Goal: Navigation & Orientation: Locate item on page

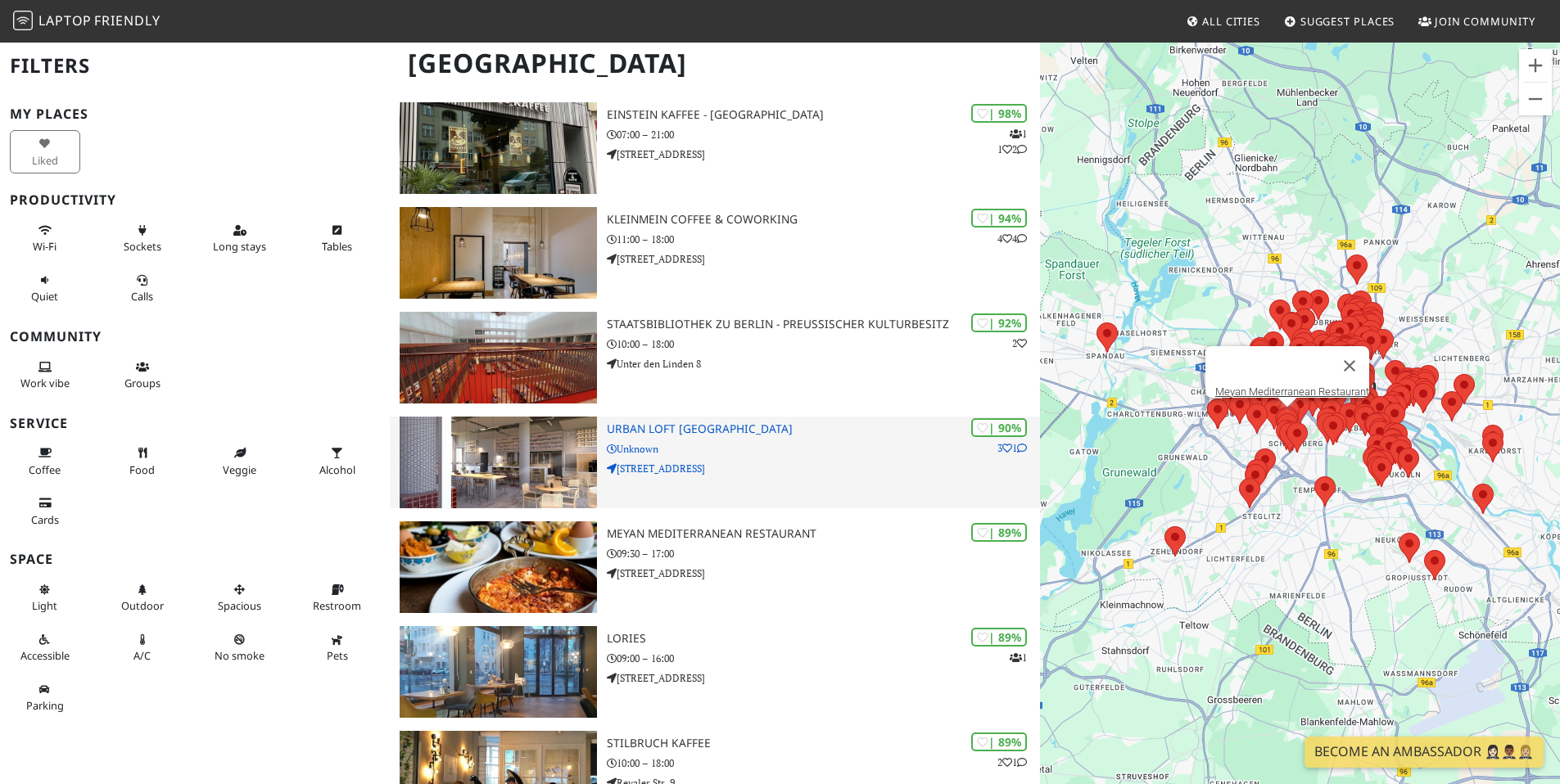
scroll to position [118, 0]
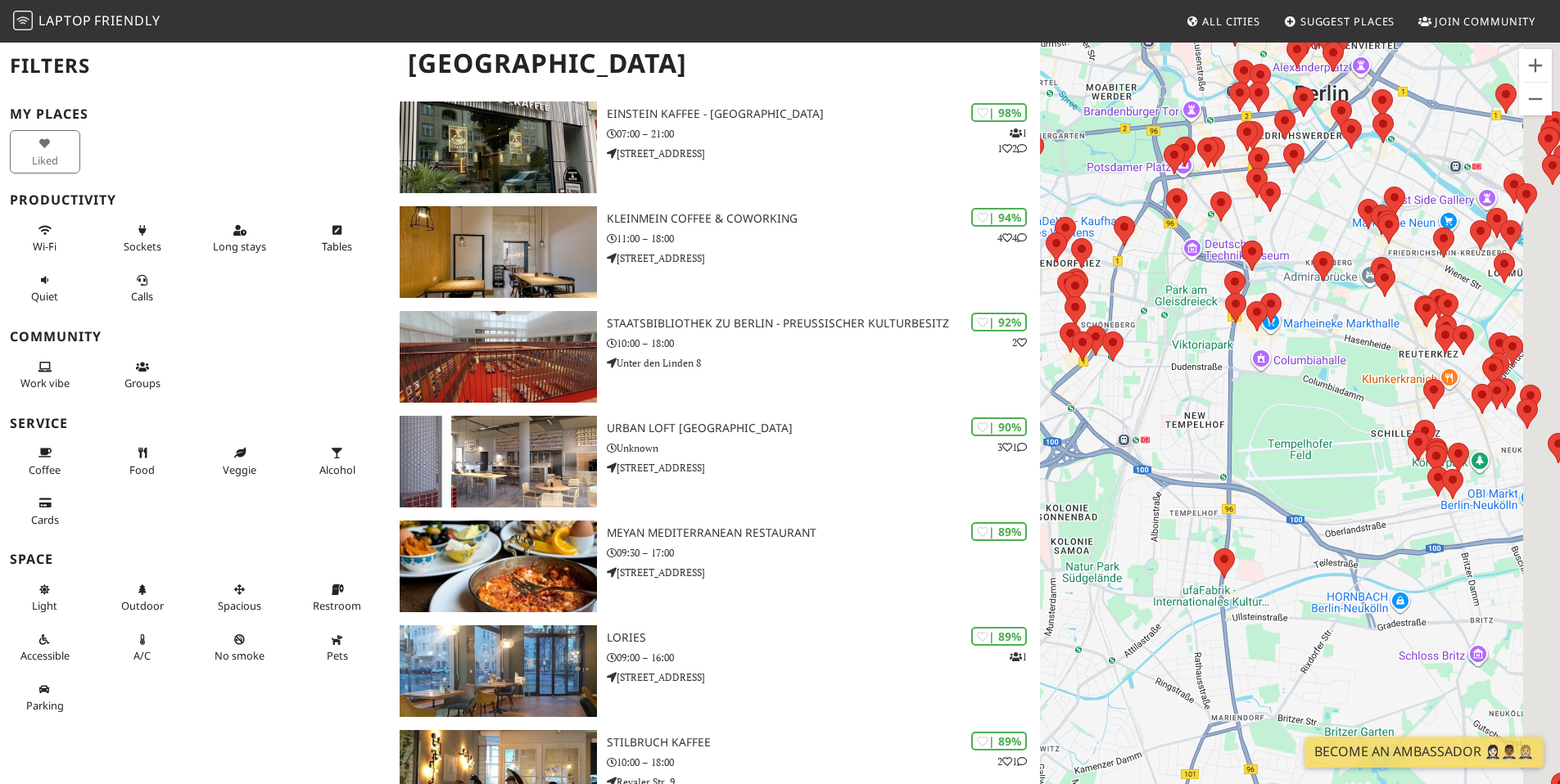
drag, startPoint x: 1326, startPoint y: 466, endPoint x: 1049, endPoint y: 525, distance: 283.2
click at [1049, 525] on div "To navigate, press the arrow keys." at bounding box center [1300, 433] width 520 height 784
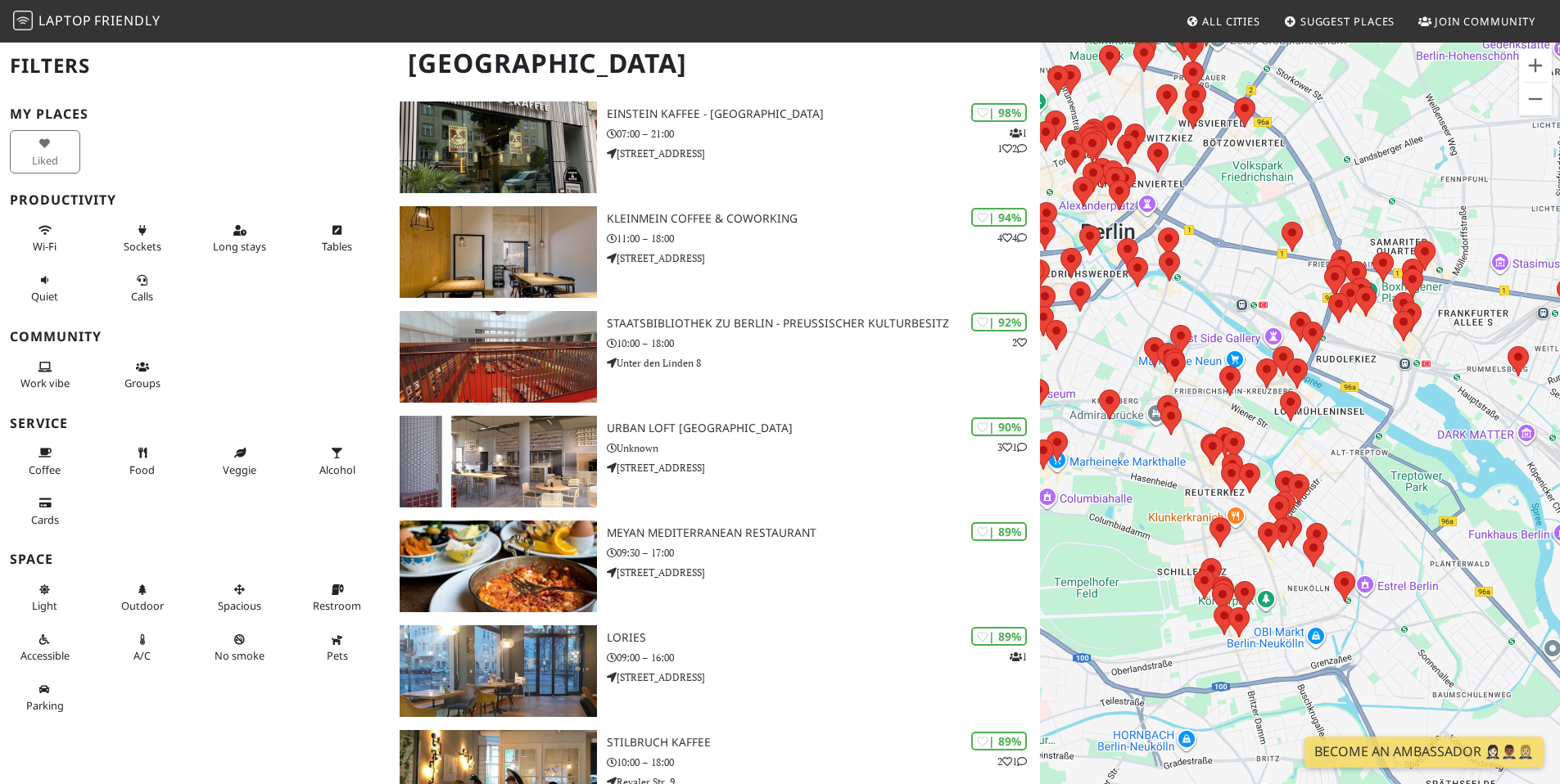
drag, startPoint x: 1221, startPoint y: 465, endPoint x: 1119, endPoint y: 580, distance: 153.7
click at [1119, 580] on div "To navigate, press the arrow keys." at bounding box center [1300, 433] width 520 height 784
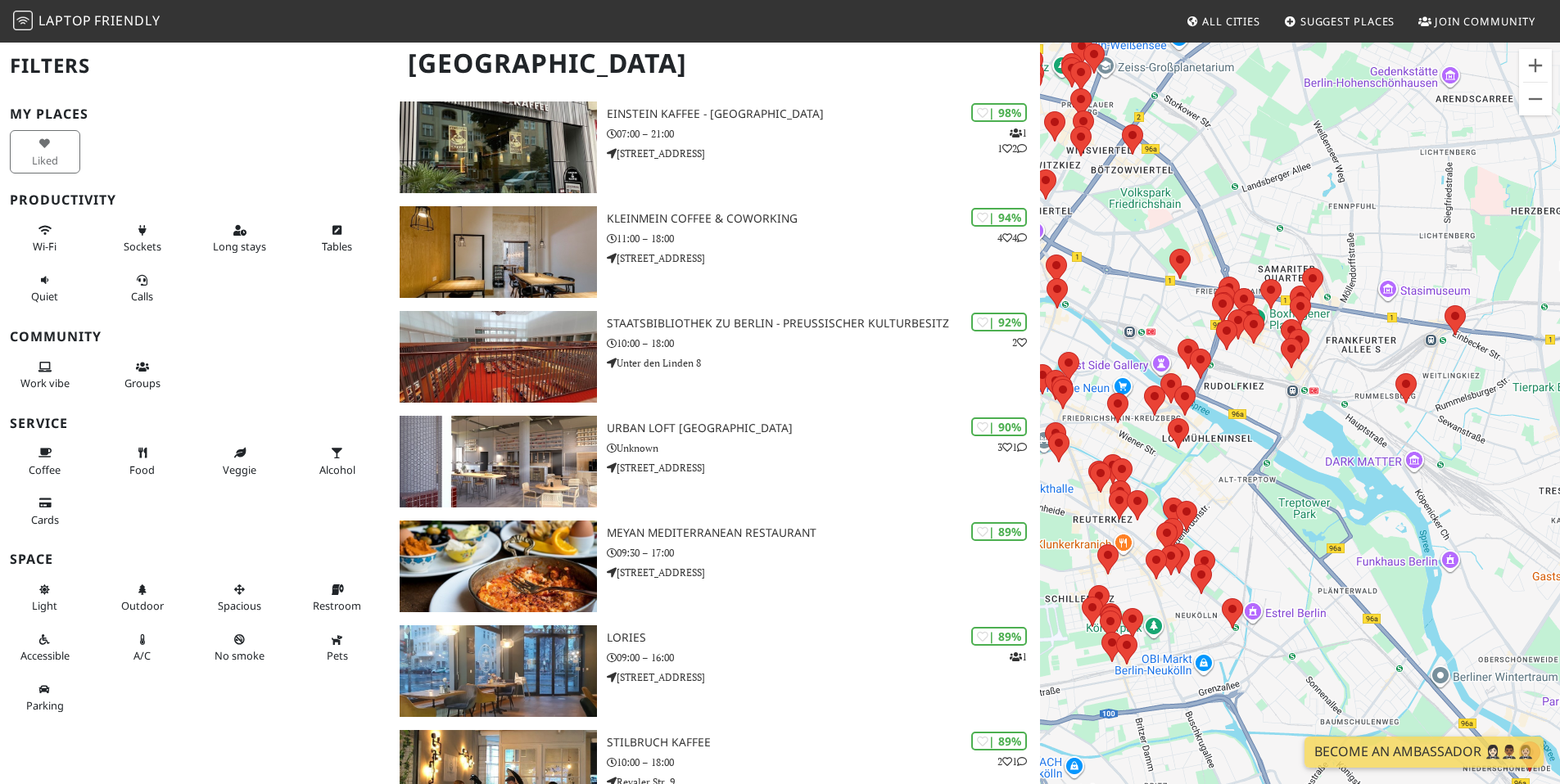
drag, startPoint x: 1353, startPoint y: 452, endPoint x: 1241, endPoint y: 478, distance: 115.0
click at [1240, 478] on div "To navigate, press the arrow keys." at bounding box center [1300, 433] width 520 height 784
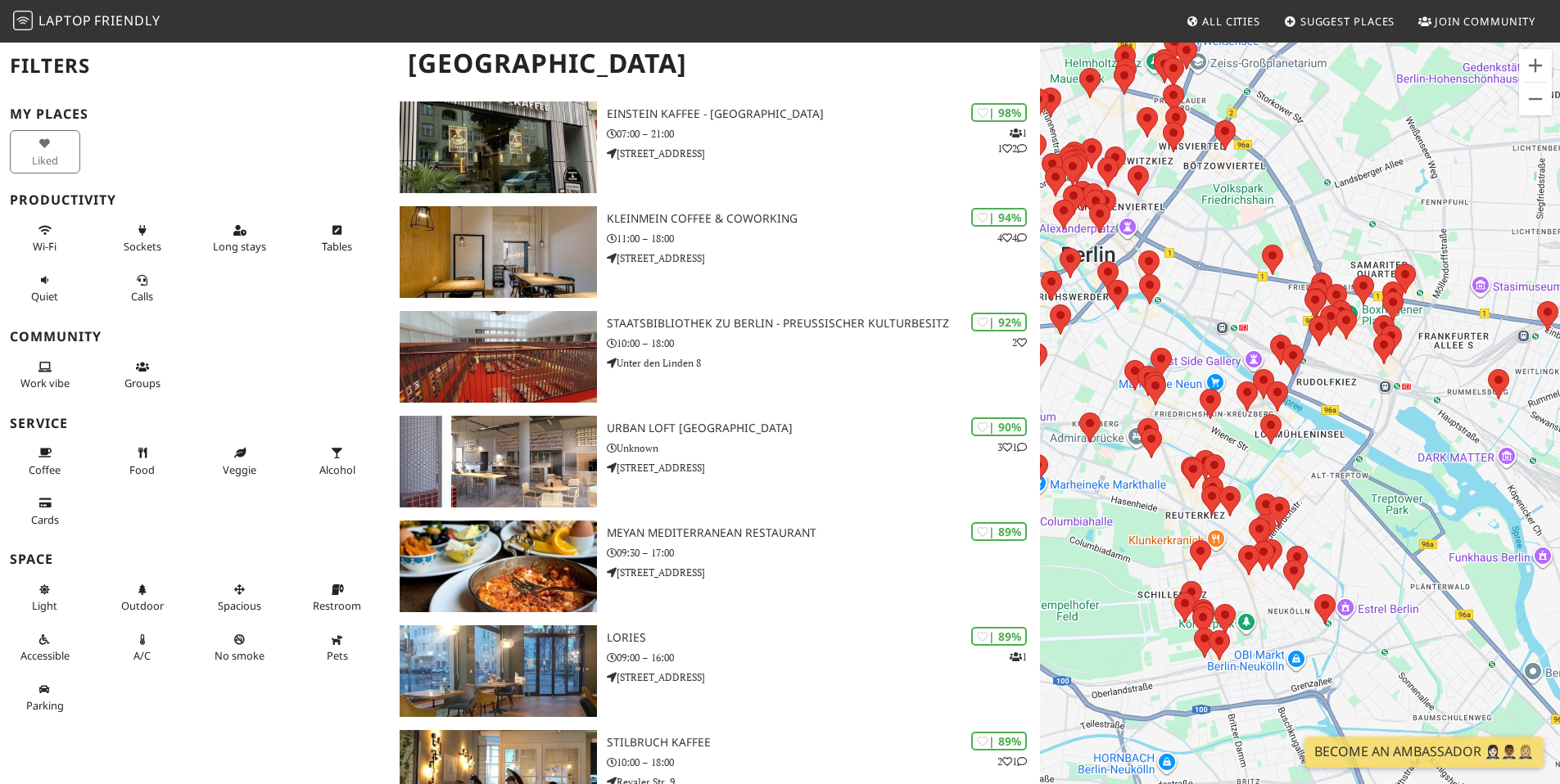
drag, startPoint x: 1357, startPoint y: 435, endPoint x: 1377, endPoint y: 433, distance: 20.1
click at [1377, 434] on div "To navigate, press the arrow keys." at bounding box center [1300, 433] width 520 height 784
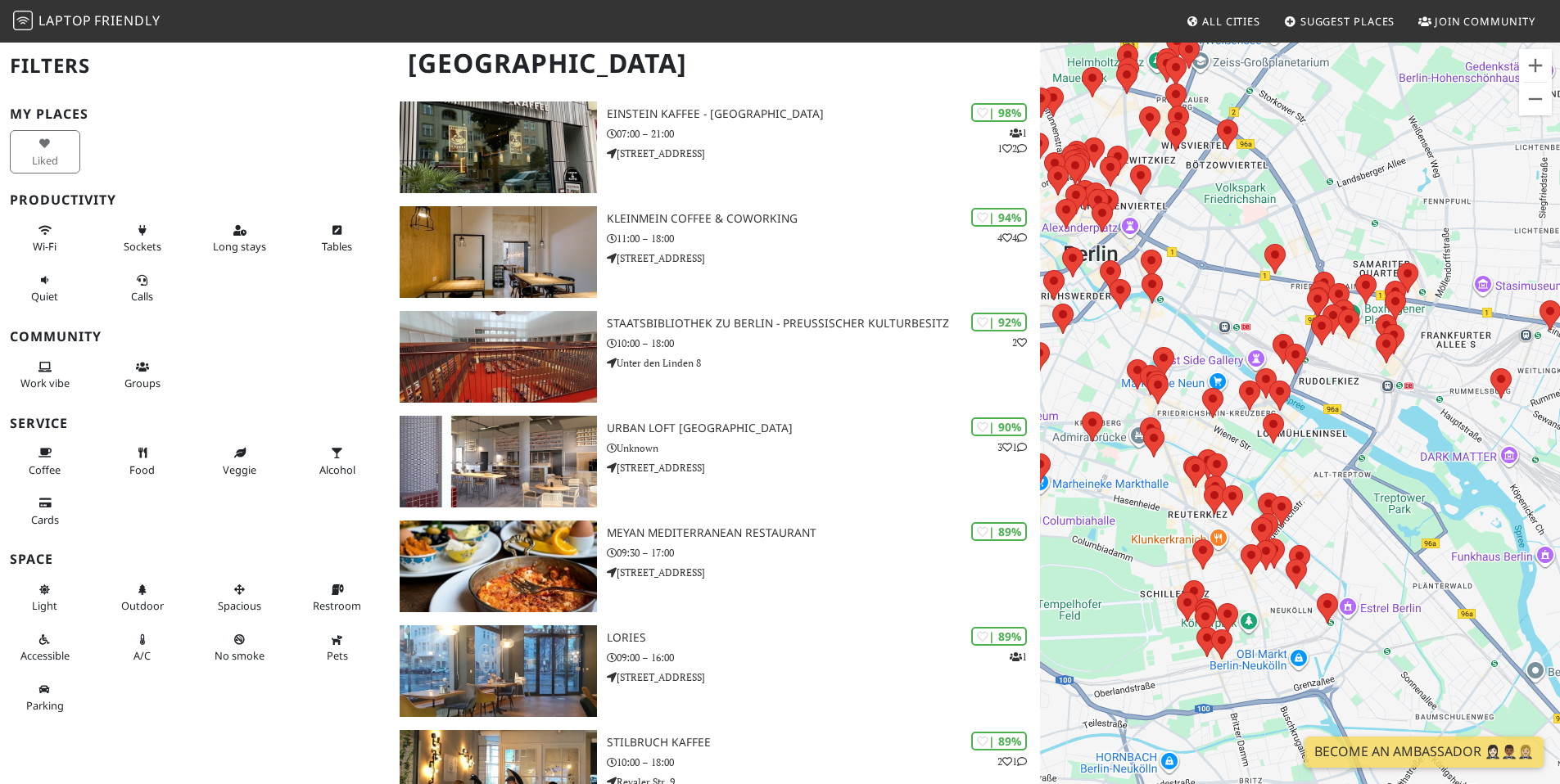
drag, startPoint x: 1362, startPoint y: 428, endPoint x: 1457, endPoint y: 480, distance: 108.3
click at [1454, 480] on div "To navigate, press the arrow keys." at bounding box center [1300, 433] width 520 height 784
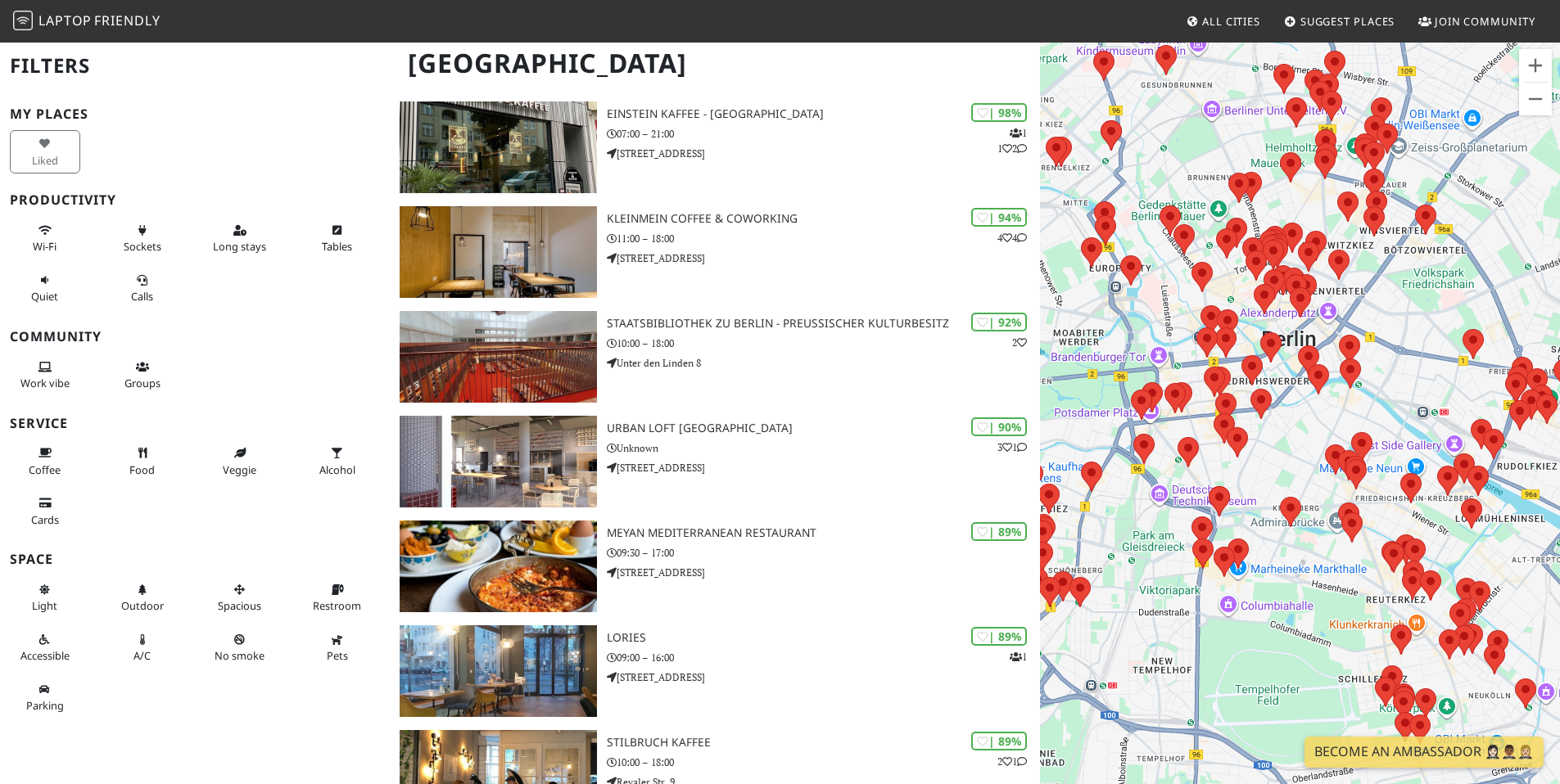
drag, startPoint x: 1393, startPoint y: 392, endPoint x: 1411, endPoint y: 392, distance: 18.0
click at [1411, 392] on div "To navigate, press the arrow keys." at bounding box center [1300, 433] width 520 height 784
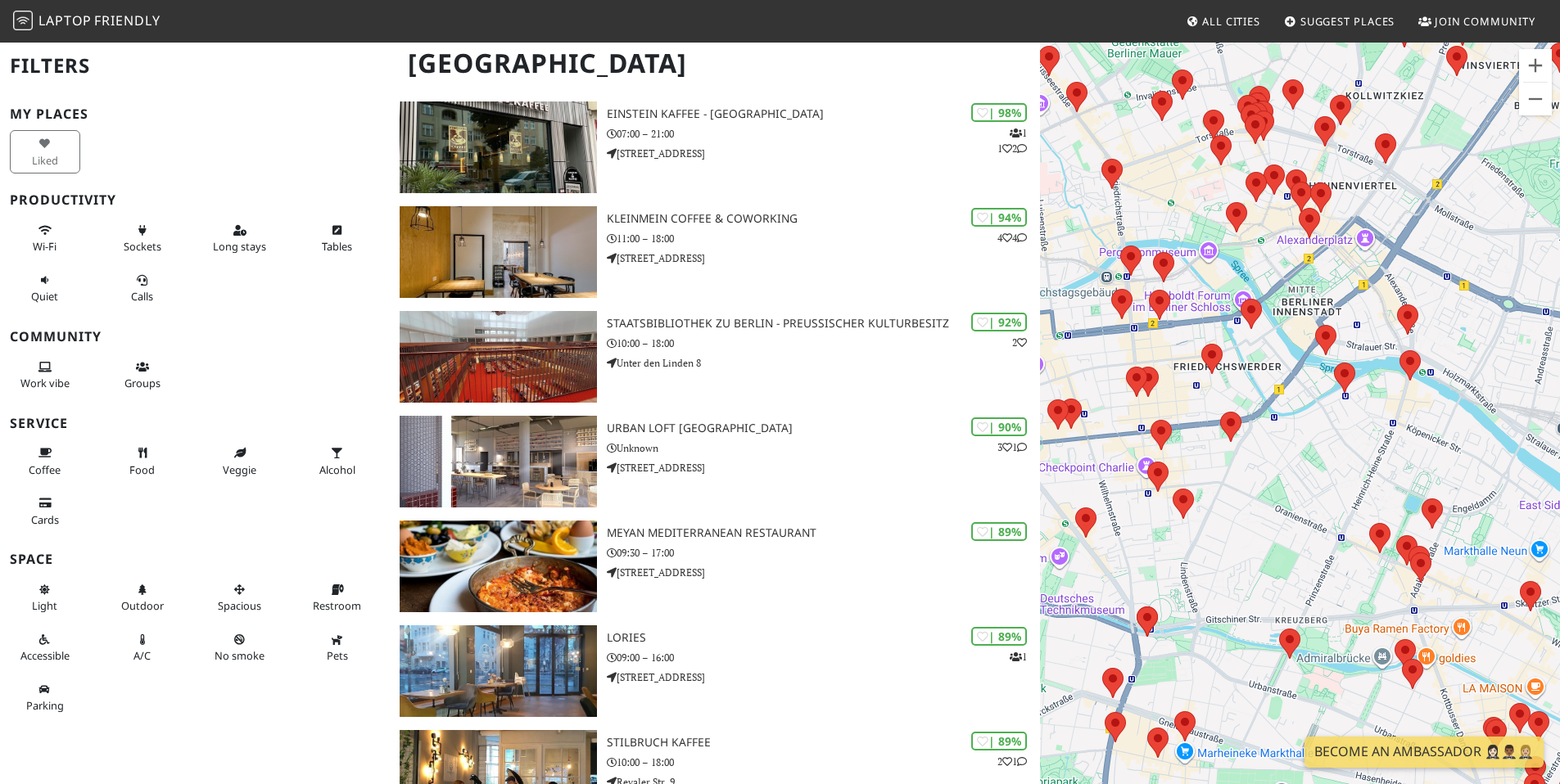
drag, startPoint x: 1311, startPoint y: 428, endPoint x: 1388, endPoint y: 428, distance: 77.0
click at [1388, 428] on div "To navigate, press the arrow keys." at bounding box center [1300, 433] width 520 height 784
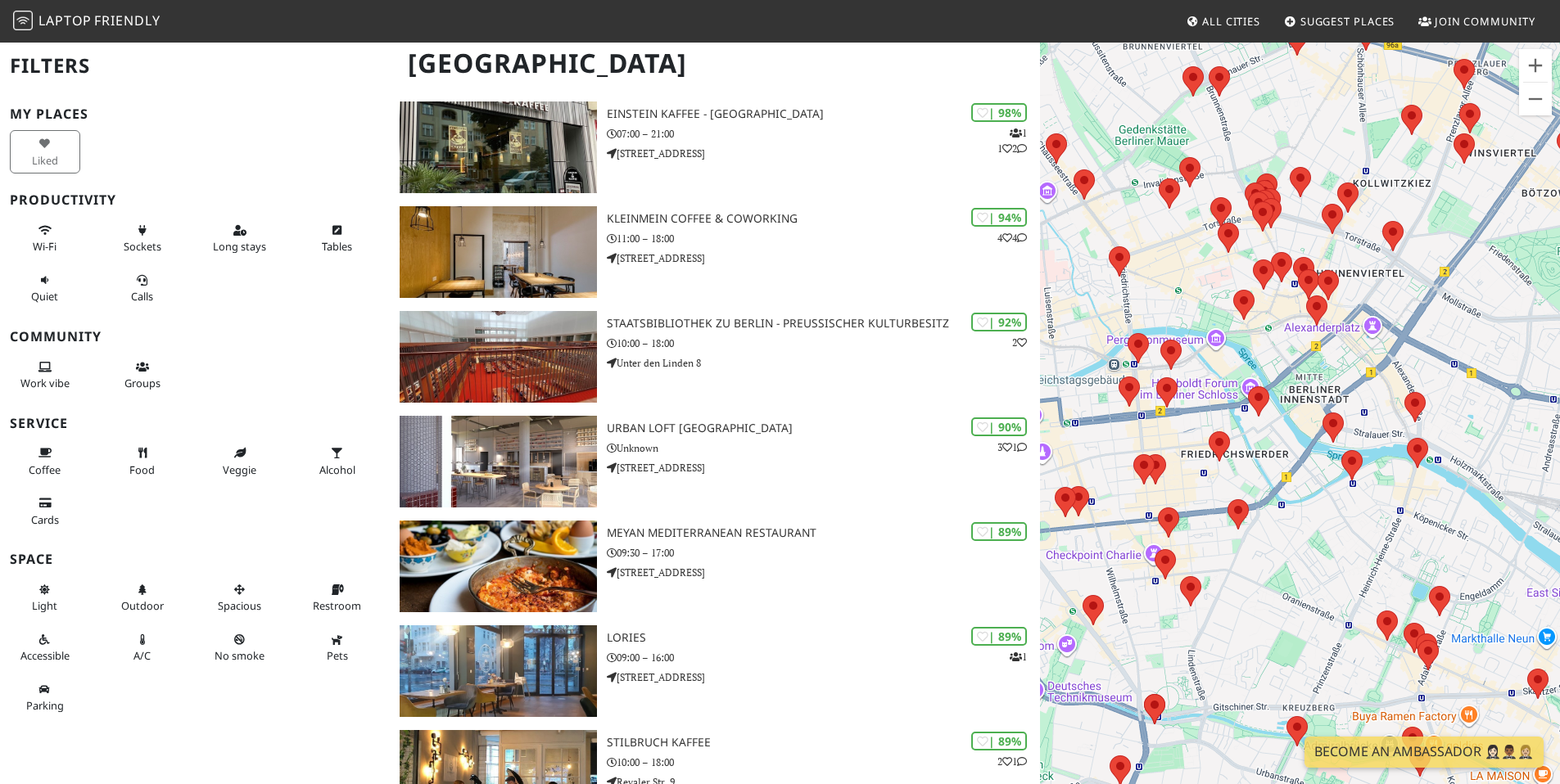
drag, startPoint x: 1344, startPoint y: 431, endPoint x: 1294, endPoint y: 530, distance: 110.9
click at [1294, 530] on div "To navigate, press the arrow keys." at bounding box center [1300, 433] width 520 height 784
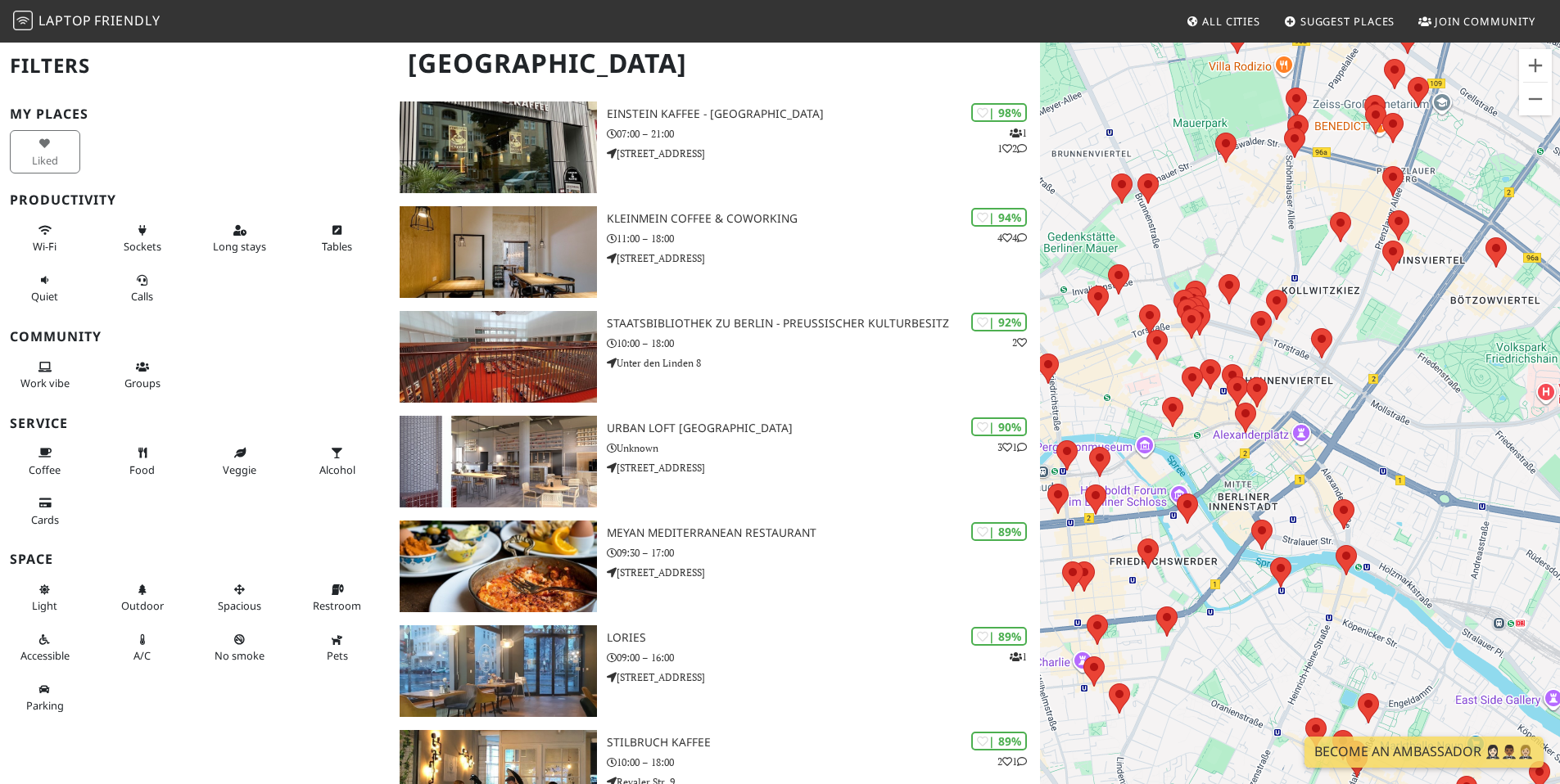
drag, startPoint x: 1326, startPoint y: 352, endPoint x: 1248, endPoint y: 470, distance: 141.4
click at [1248, 470] on div "To navigate, press the arrow keys." at bounding box center [1300, 433] width 520 height 784
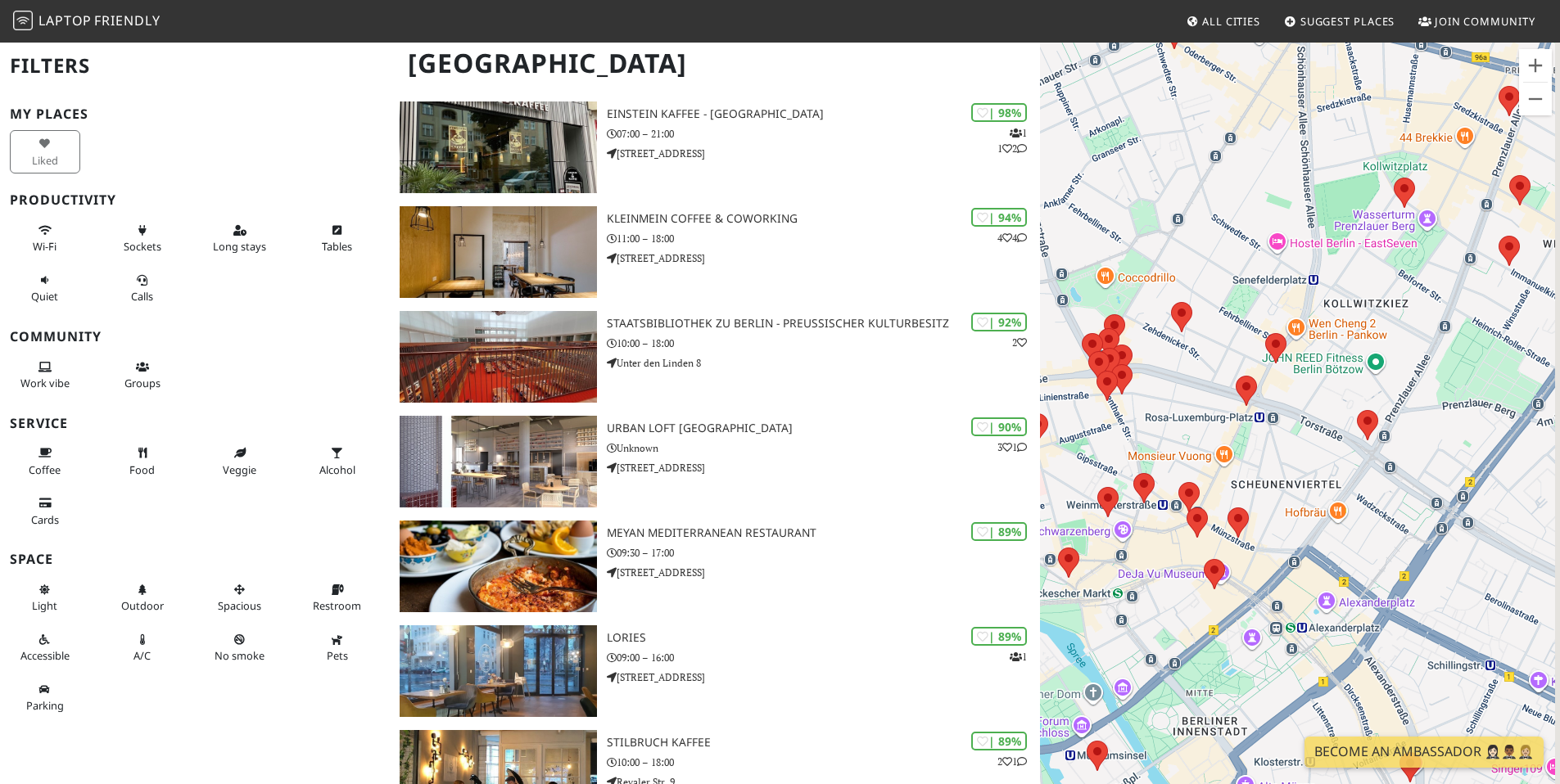
drag, startPoint x: 1300, startPoint y: 338, endPoint x: 1298, endPoint y: 468, distance: 130.0
click at [1298, 468] on div "To navigate, press the arrow keys." at bounding box center [1300, 433] width 520 height 784
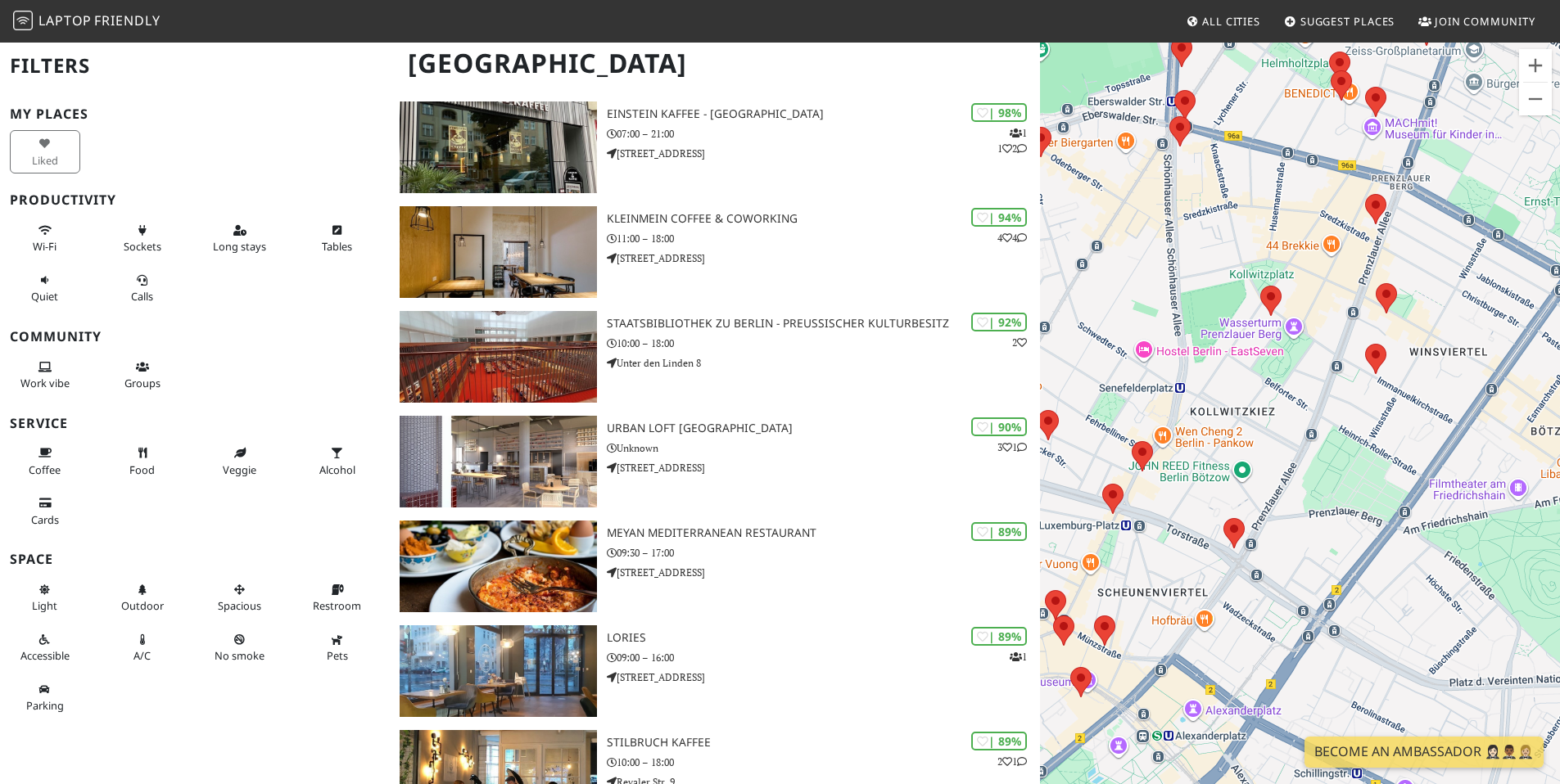
drag, startPoint x: 1395, startPoint y: 392, endPoint x: 1299, endPoint y: 468, distance: 122.4
click at [1299, 468] on div "To navigate, press the arrow keys." at bounding box center [1300, 433] width 520 height 784
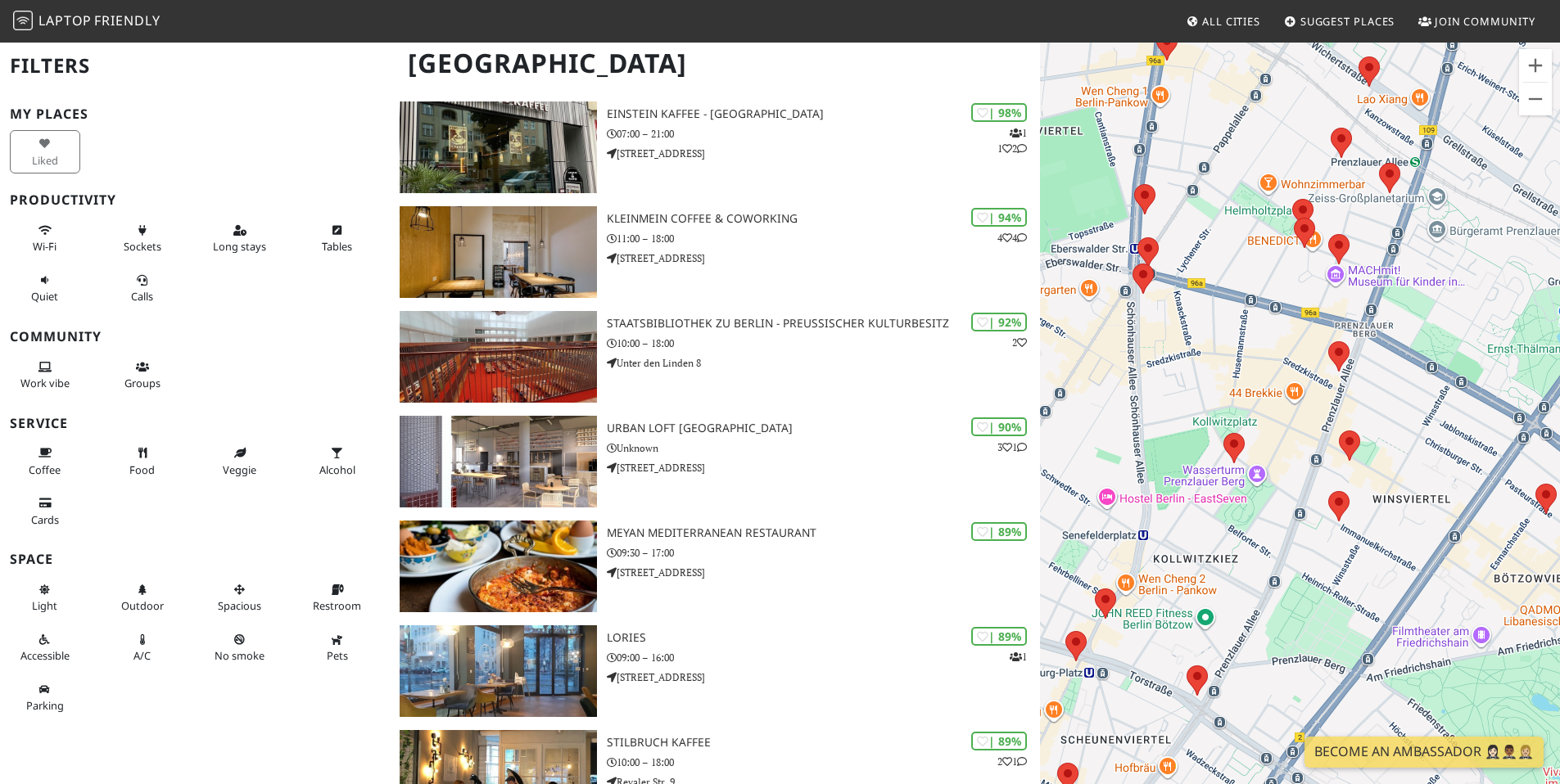
drag, startPoint x: 1339, startPoint y: 342, endPoint x: 1300, endPoint y: 501, distance: 163.7
click at [1301, 501] on div "To navigate, press the arrow keys." at bounding box center [1300, 433] width 520 height 784
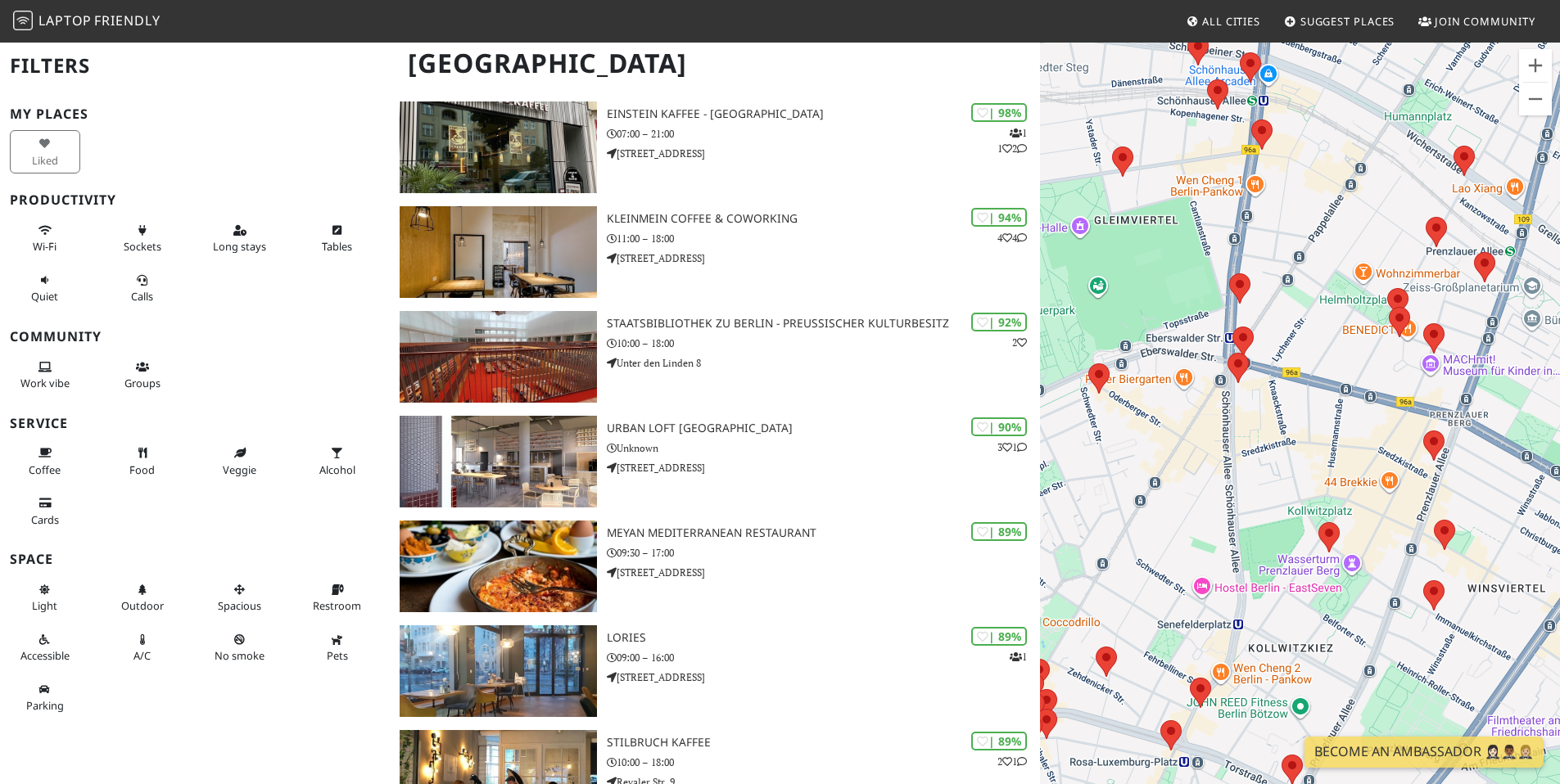
drag, startPoint x: 1369, startPoint y: 383, endPoint x: 1464, endPoint y: 484, distance: 138.7
click at [1464, 484] on div "To navigate, press the arrow keys." at bounding box center [1300, 433] width 520 height 784
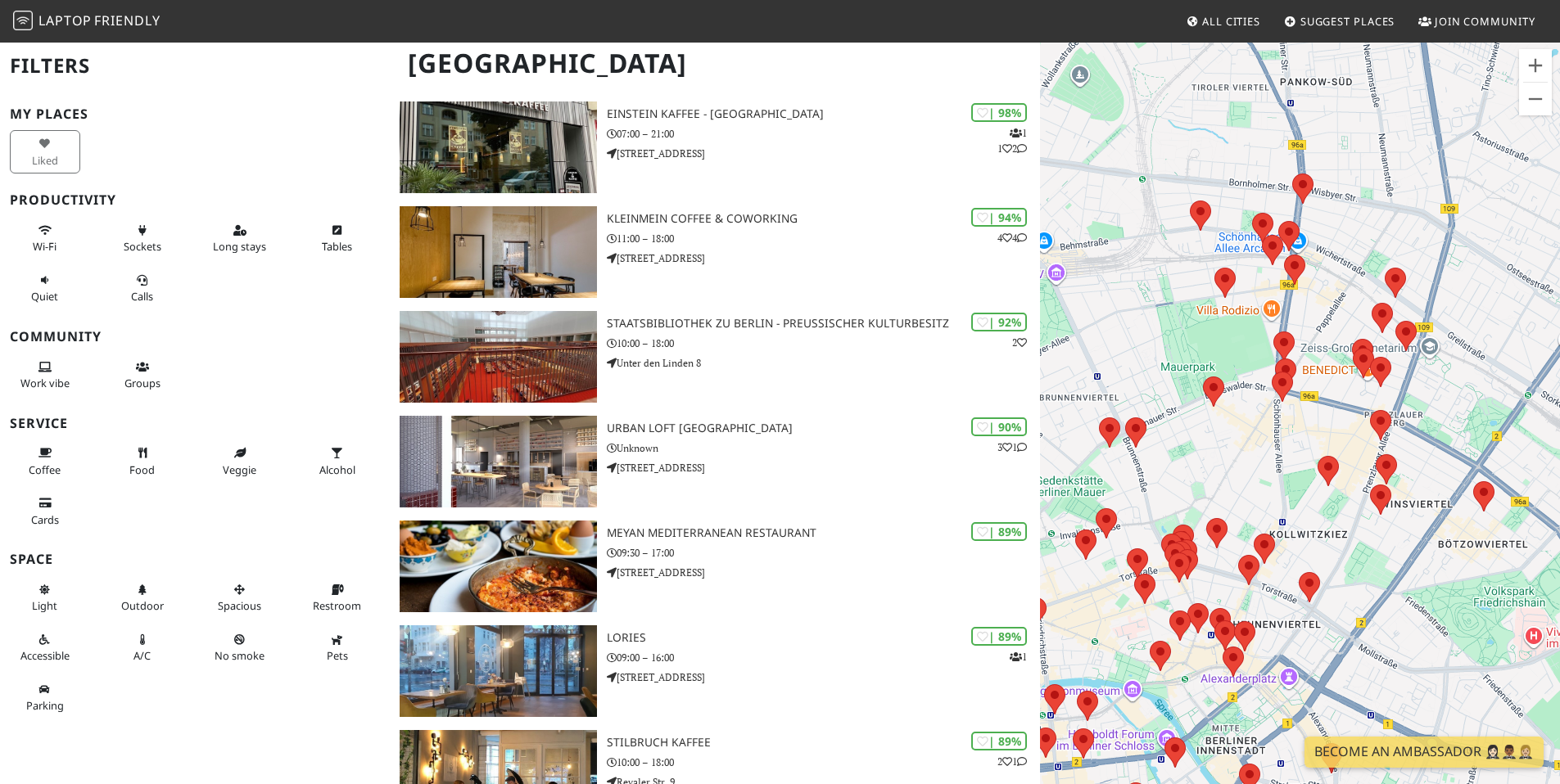
drag, startPoint x: 1342, startPoint y: 403, endPoint x: 1205, endPoint y: 423, distance: 138.5
click at [1205, 423] on div "To navigate, press the arrow keys." at bounding box center [1300, 433] width 520 height 784
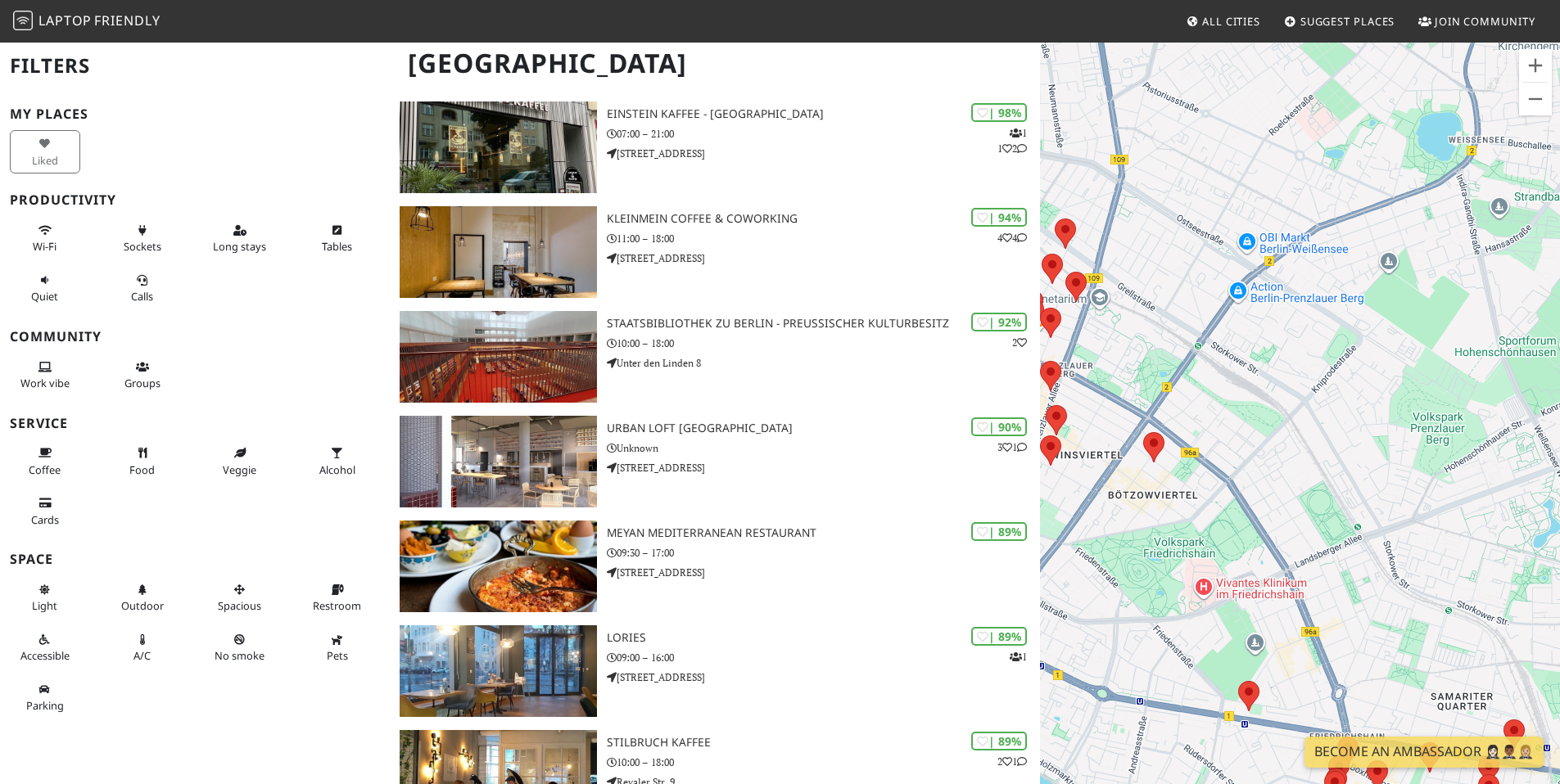
drag, startPoint x: 1303, startPoint y: 447, endPoint x: 1199, endPoint y: 363, distance: 133.7
click at [1199, 363] on div "To navigate, press the arrow keys." at bounding box center [1300, 433] width 520 height 784
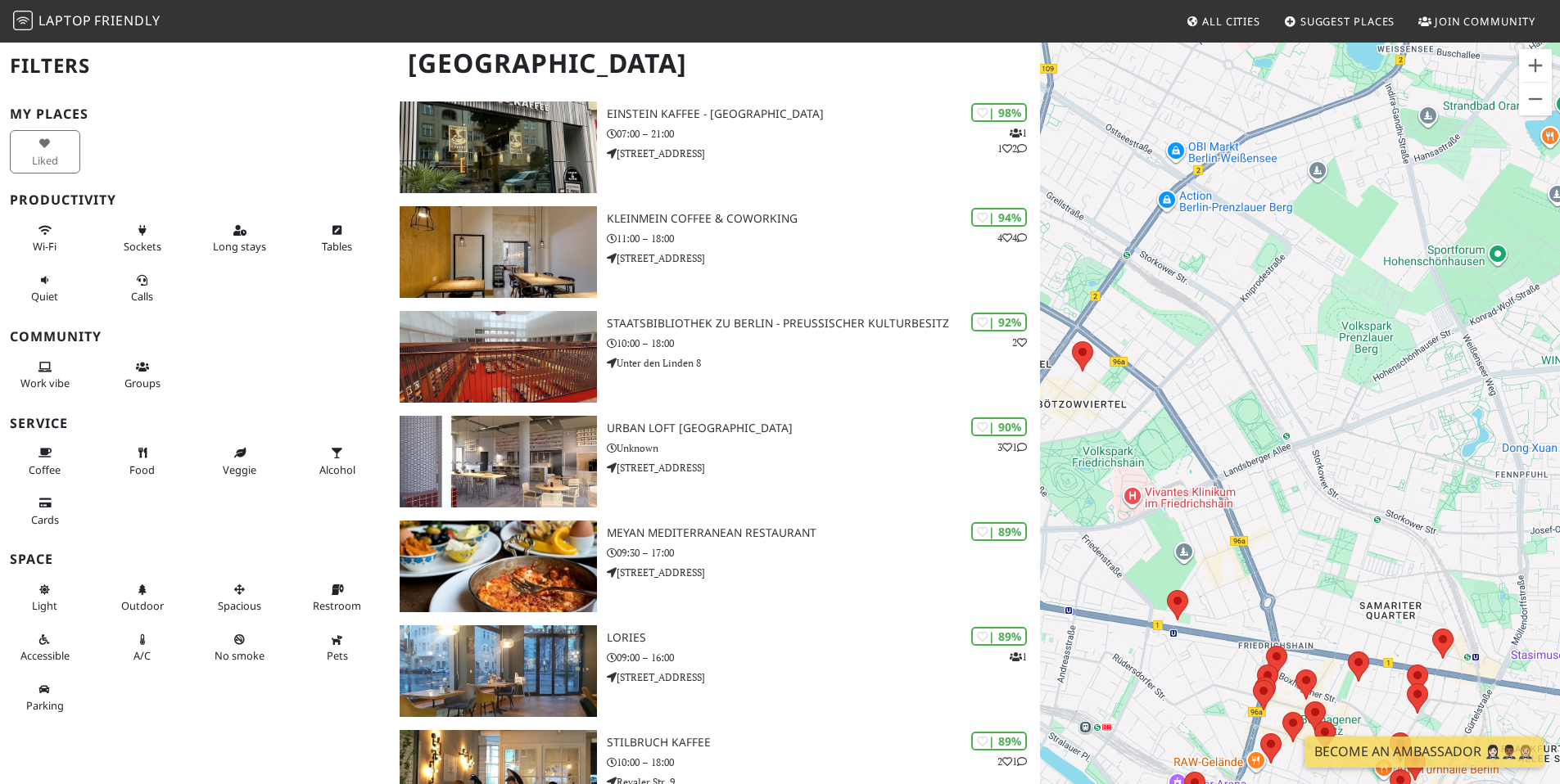
drag, startPoint x: 1213, startPoint y: 422, endPoint x: 1149, endPoint y: 338, distance: 105.6
click at [1149, 338] on div "To navigate, press the arrow keys." at bounding box center [1300, 433] width 520 height 784
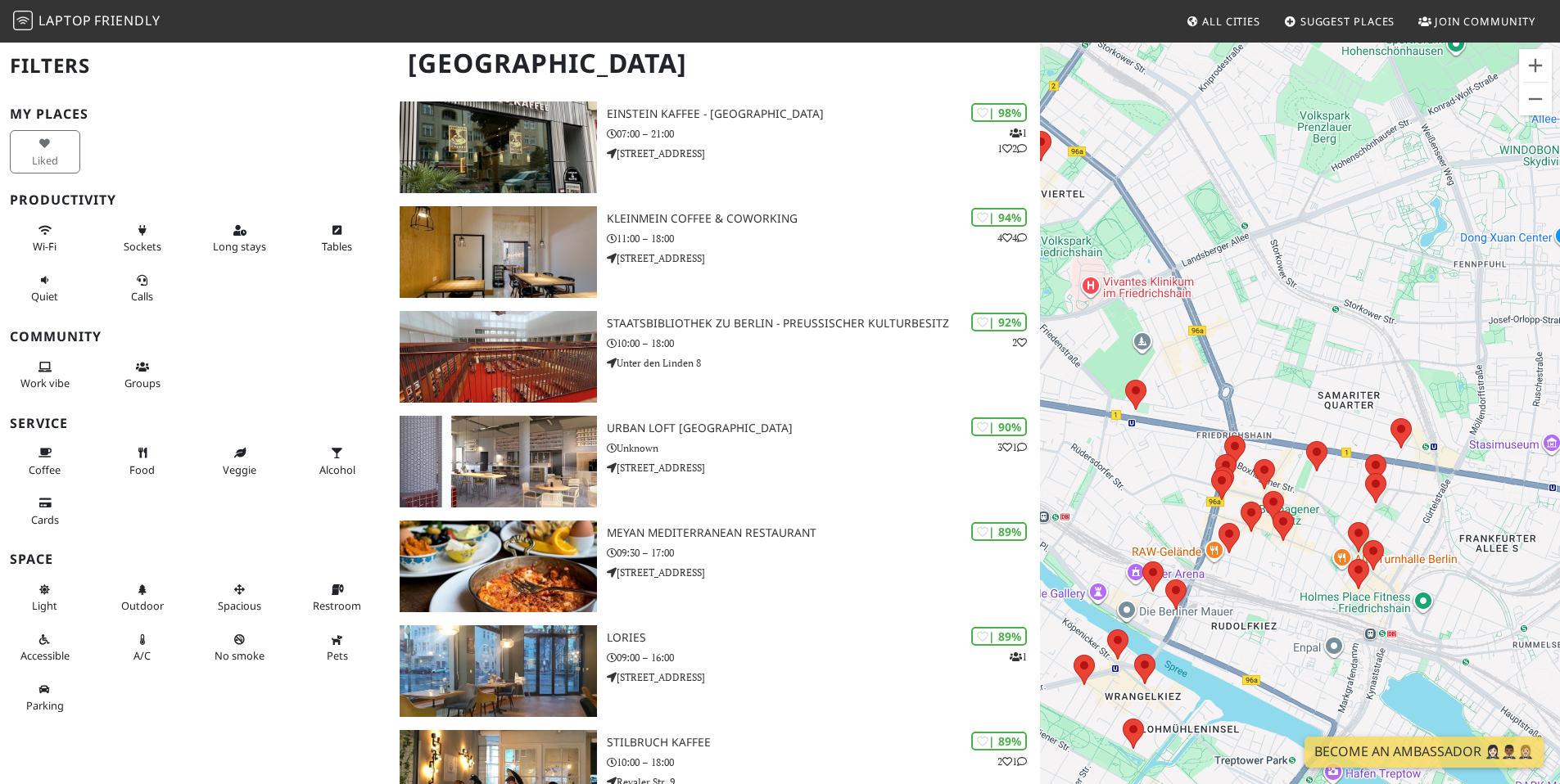
drag, startPoint x: 1209, startPoint y: 462, endPoint x: 1167, endPoint y: 253, distance: 213.2
click at [1167, 253] on div "To navigate, press the arrow keys." at bounding box center [1300, 433] width 520 height 784
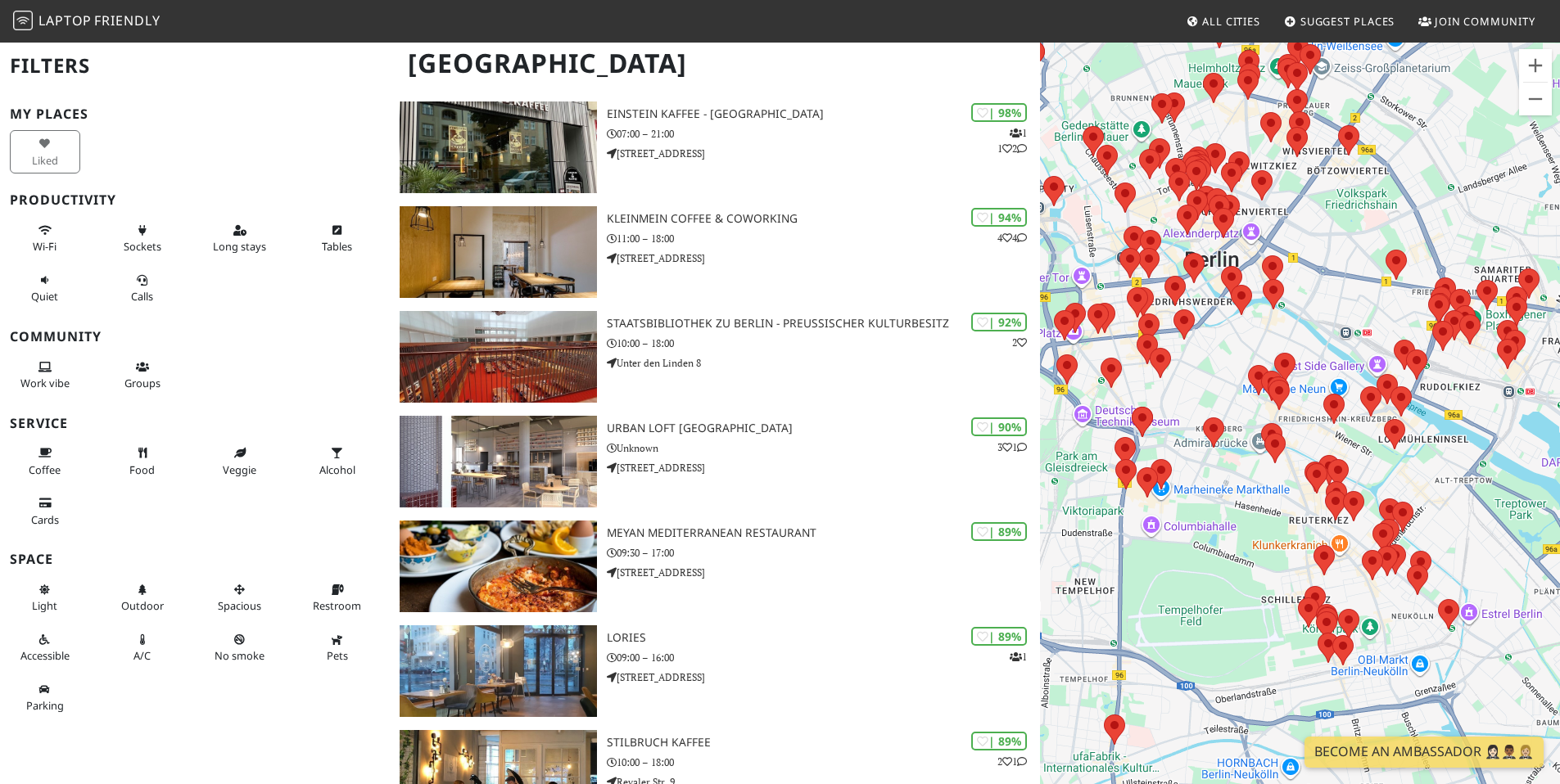
drag, startPoint x: 1150, startPoint y: 481, endPoint x: 1388, endPoint y: 333, distance: 280.3
click at [1388, 333] on div "To navigate, press the arrow keys." at bounding box center [1300, 433] width 520 height 784
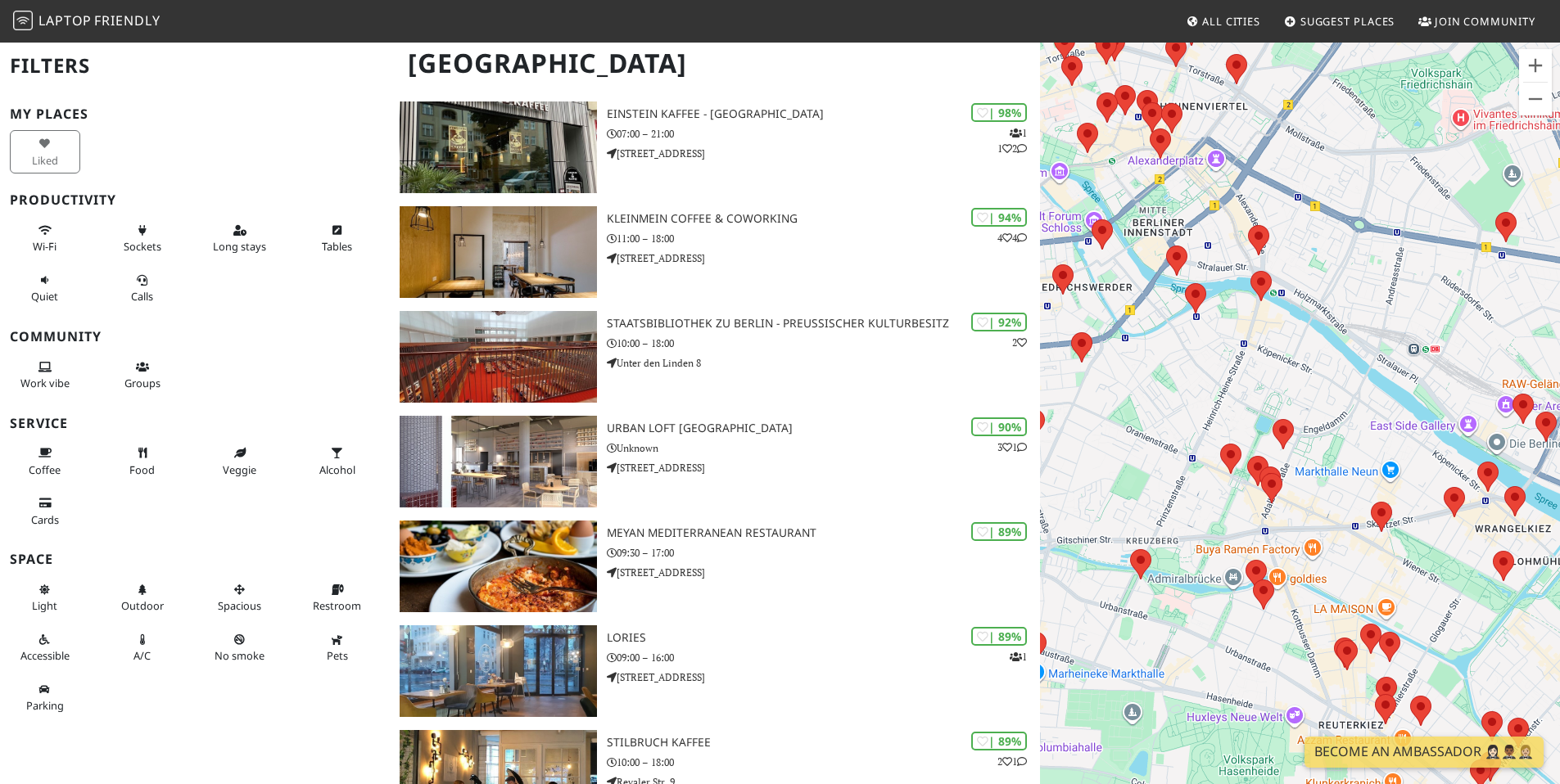
drag, startPoint x: 1268, startPoint y: 476, endPoint x: 1325, endPoint y: 570, distance: 109.9
click at [1325, 570] on div "To navigate, press the arrow keys." at bounding box center [1300, 433] width 520 height 784
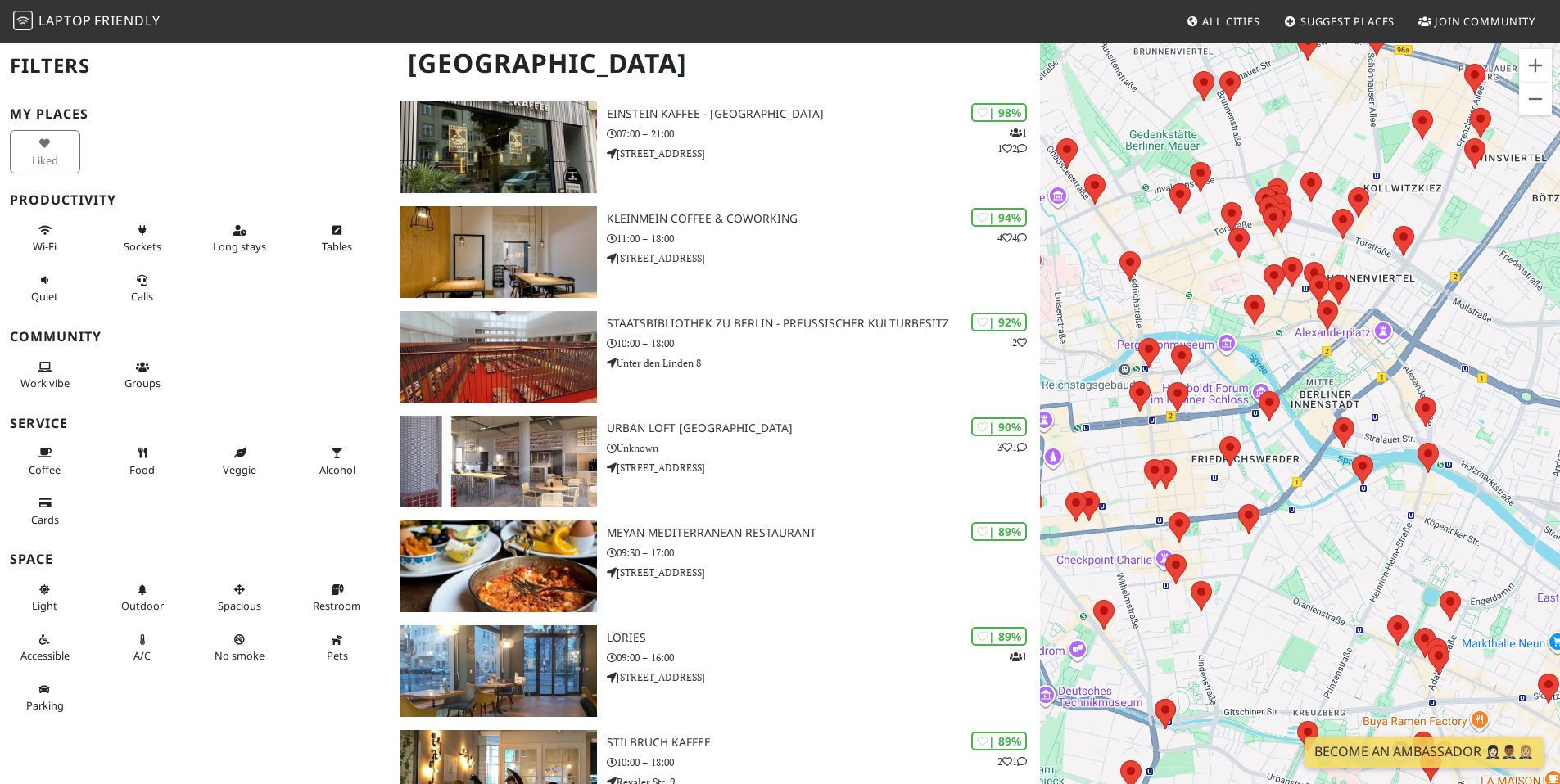
drag, startPoint x: 1259, startPoint y: 498, endPoint x: 1355, endPoint y: 559, distance: 113.7
click at [1355, 559] on div "To navigate, press the arrow keys." at bounding box center [1300, 433] width 520 height 784
